Goal: Task Accomplishment & Management: Use online tool/utility

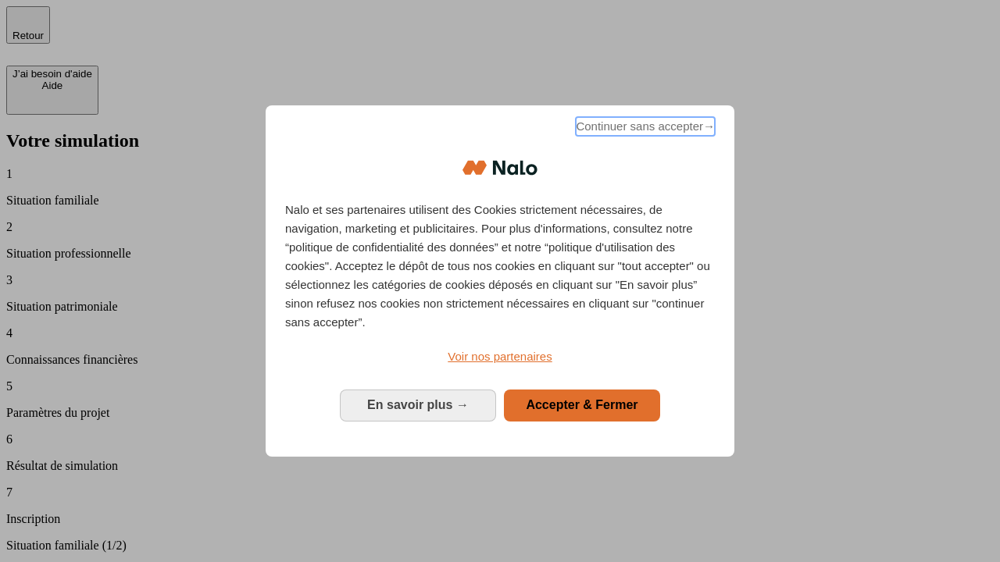
click at [644, 129] on span "Continuer sans accepter →" at bounding box center [645, 126] width 139 height 19
